Goal: Information Seeking & Learning: Check status

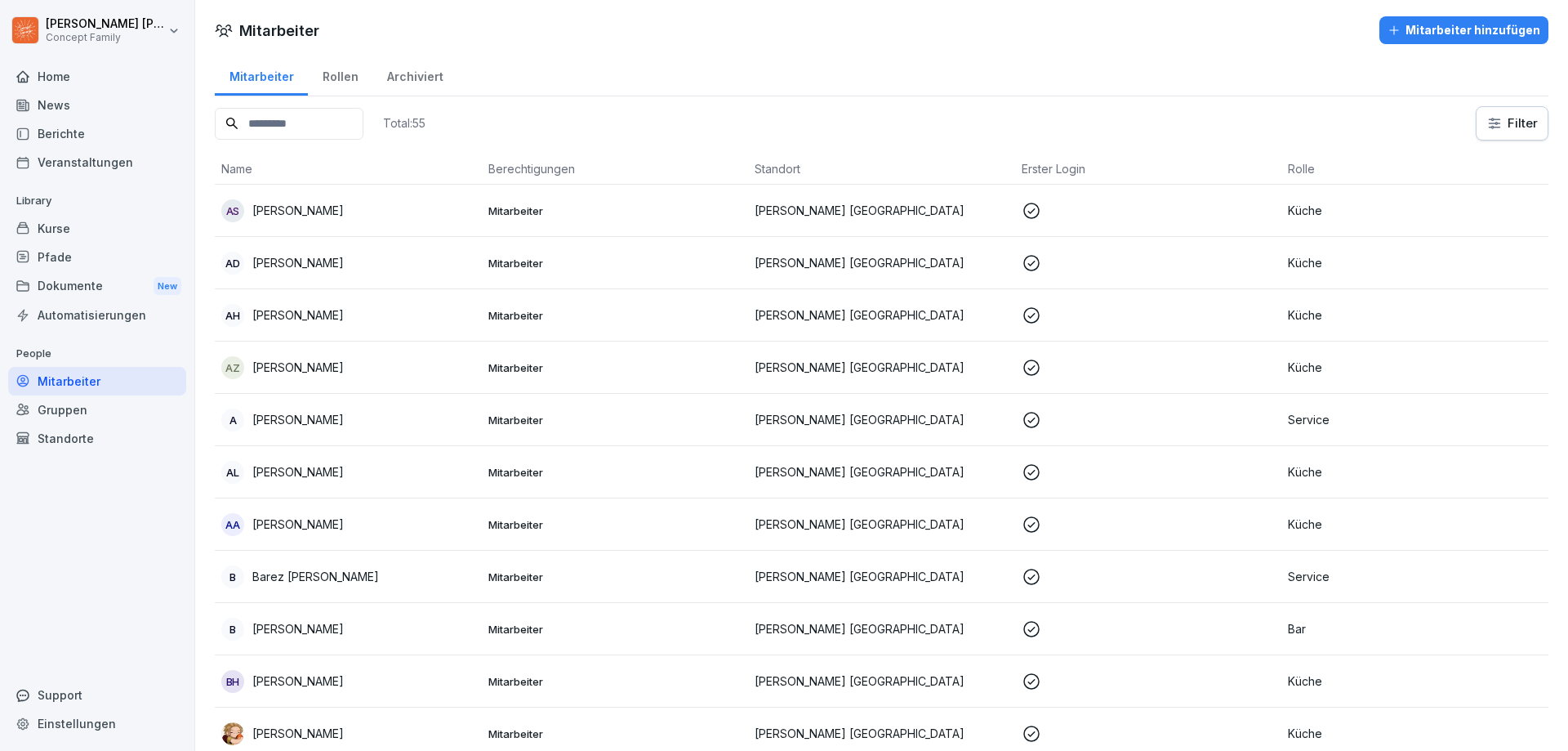
click at [67, 137] on div "Berichte" at bounding box center [97, 133] width 178 height 29
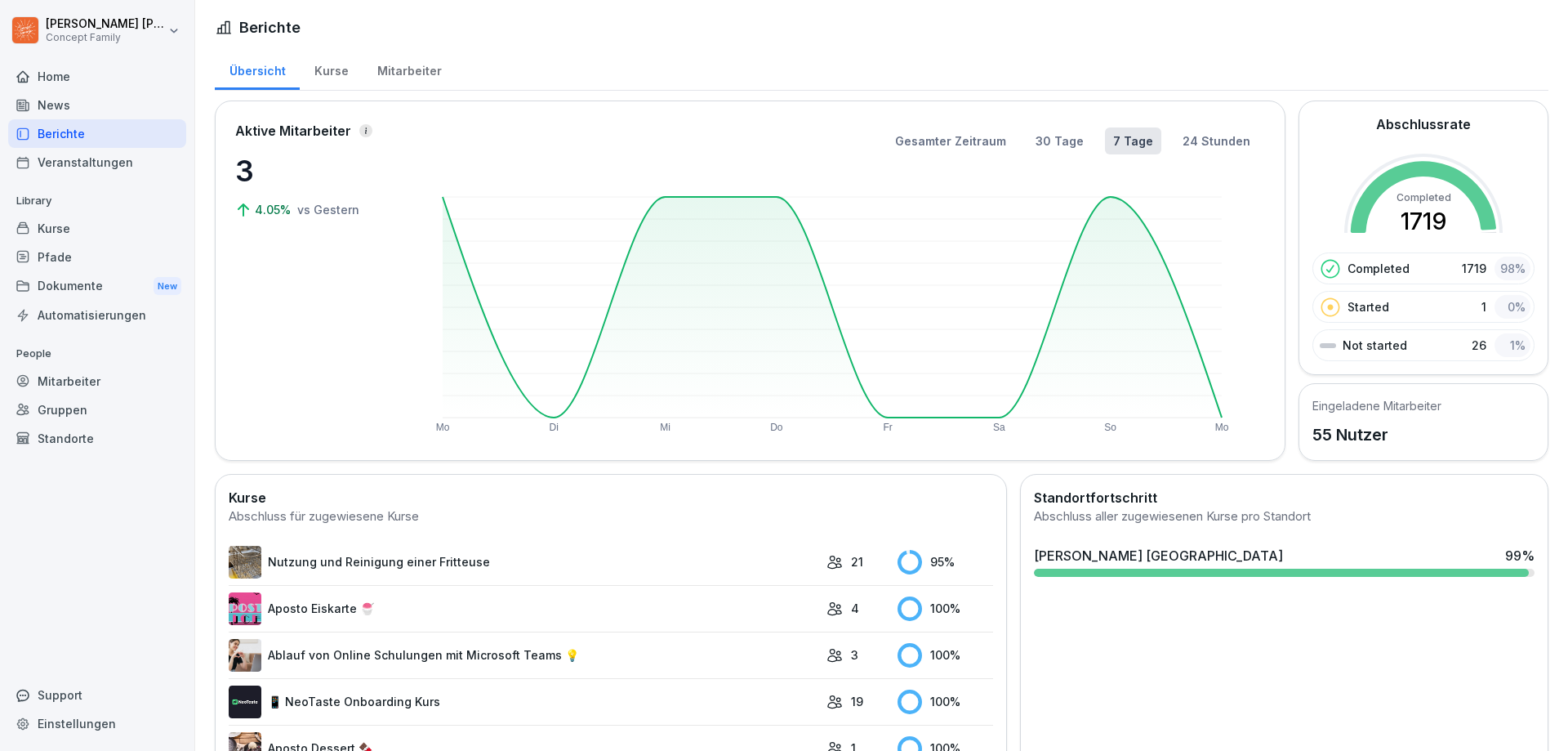
click at [412, 76] on div "Mitarbeiter" at bounding box center [409, 69] width 93 height 42
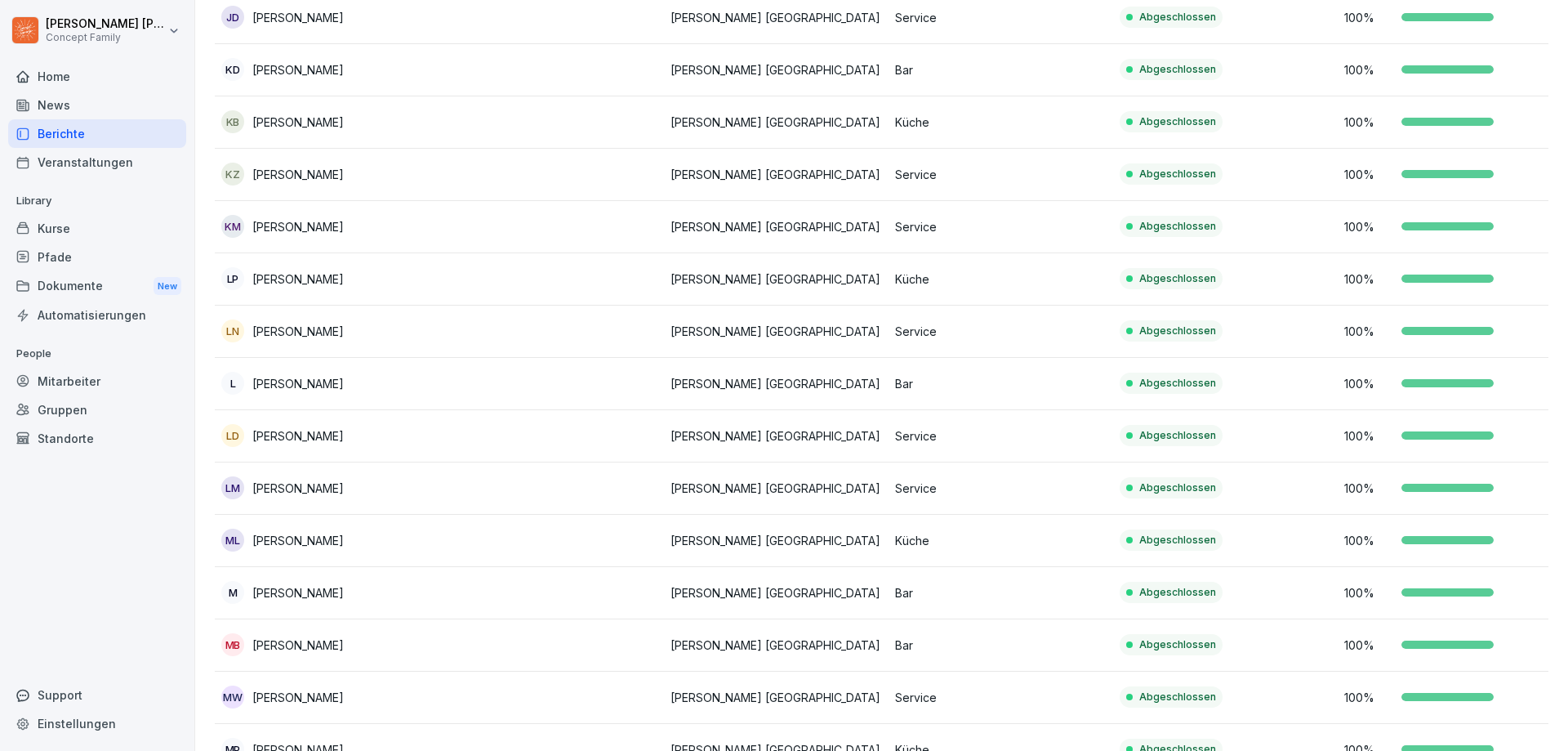
scroll to position [1447, 0]
click at [341, 227] on p "[PERSON_NAME]" at bounding box center [298, 225] width 91 height 17
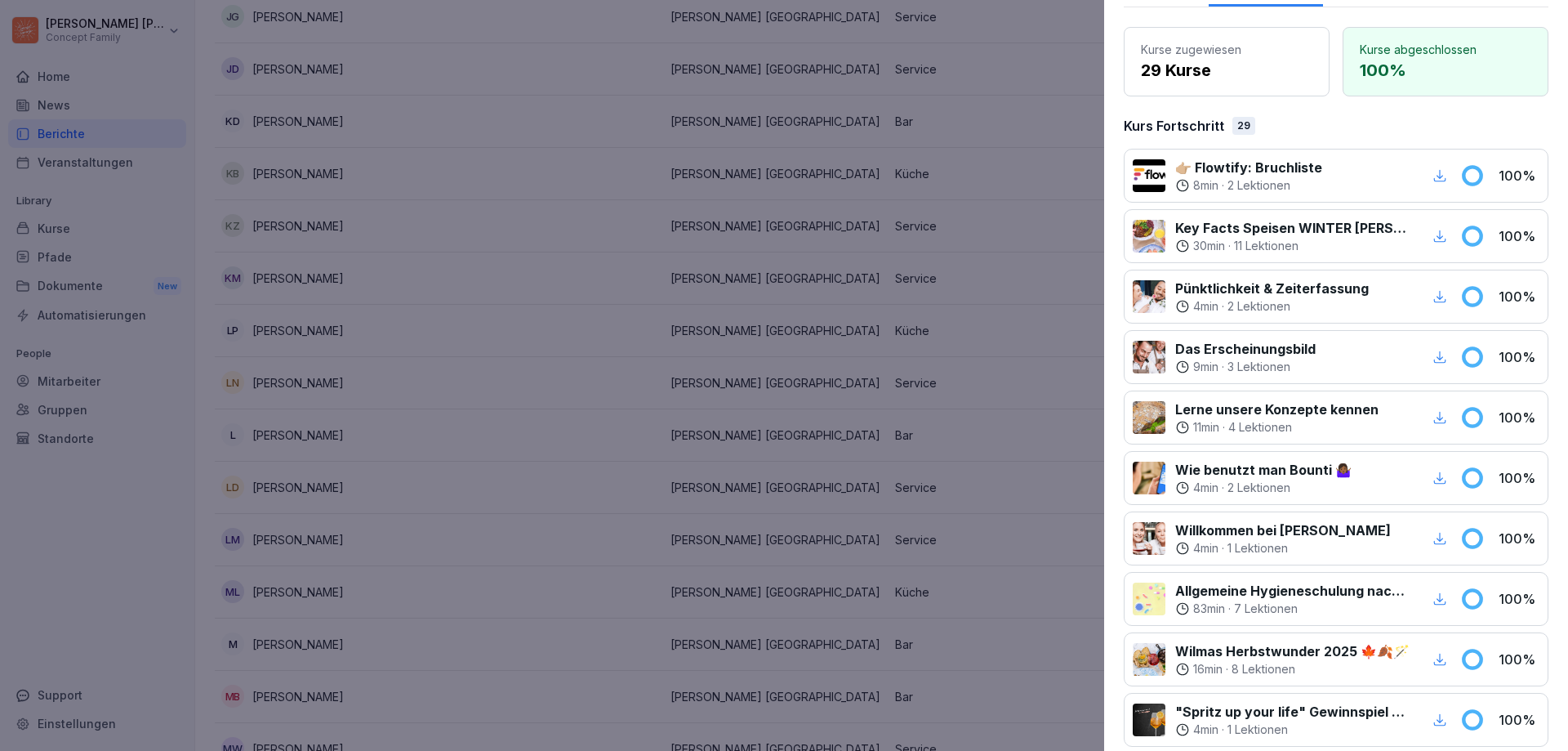
scroll to position [245, 0]
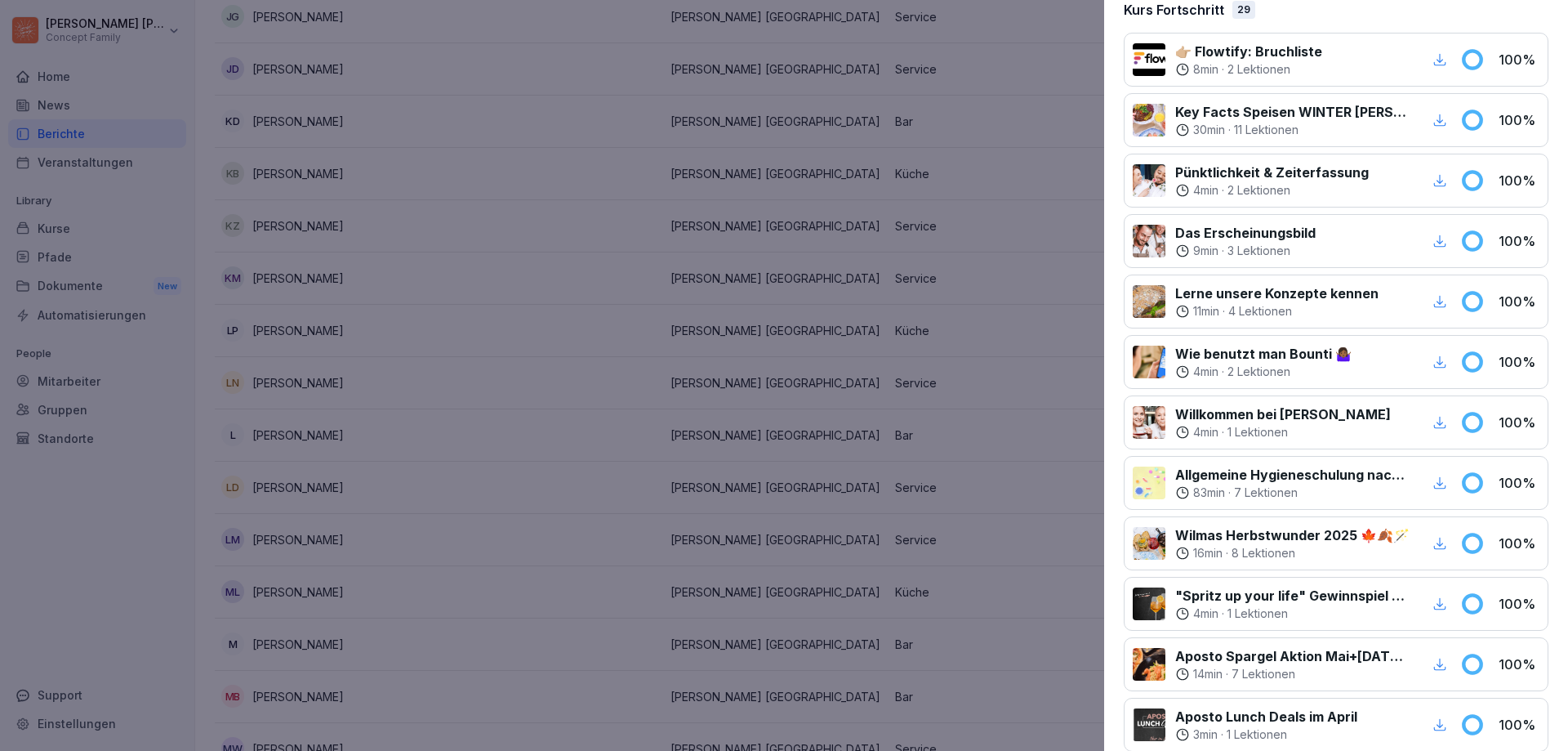
click at [1434, 483] on icon "button" at bounding box center [1439, 482] width 12 height 12
click at [1043, 83] on div at bounding box center [784, 376] width 1568 height 751
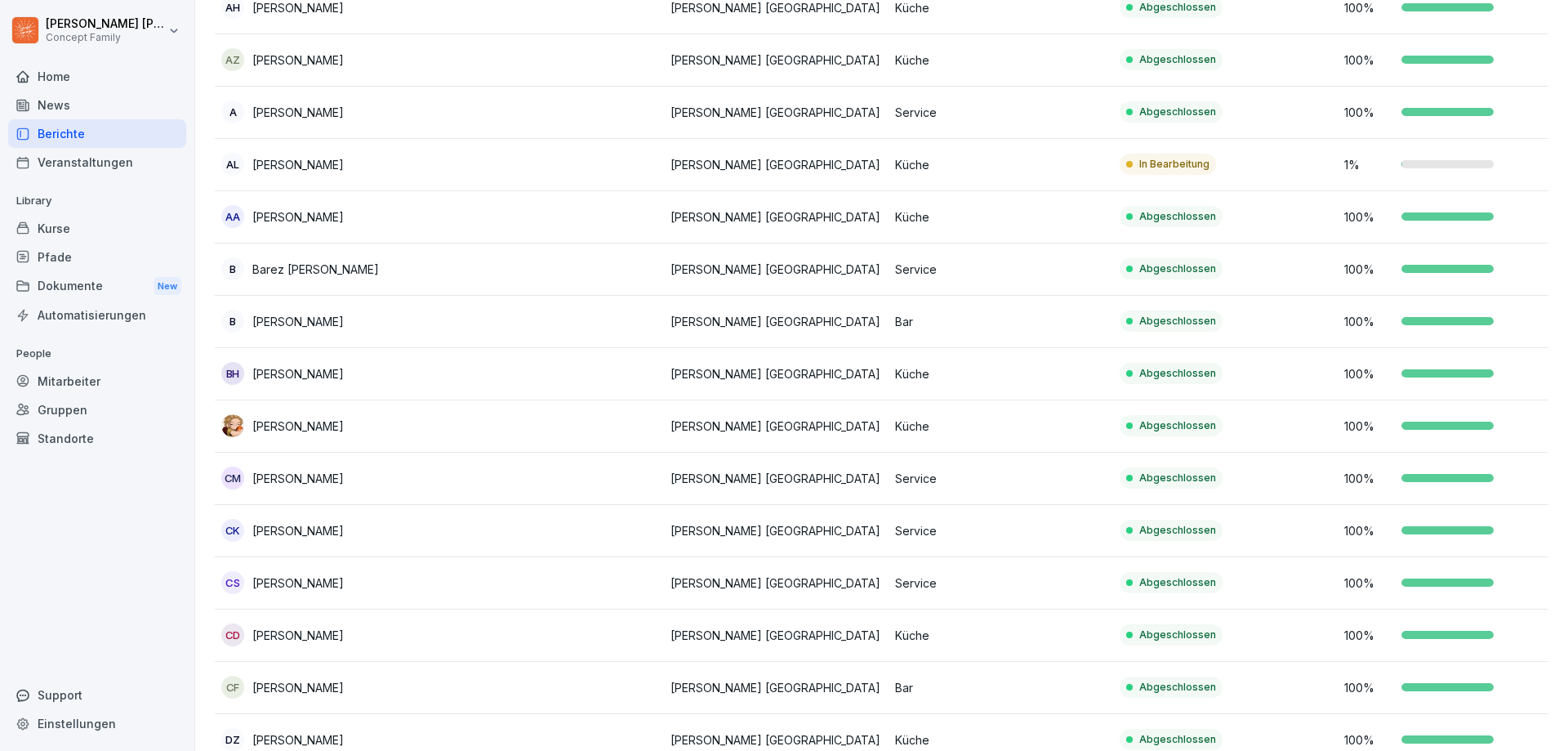
scroll to position [0, 0]
